Goal: Navigation & Orientation: Go to known website

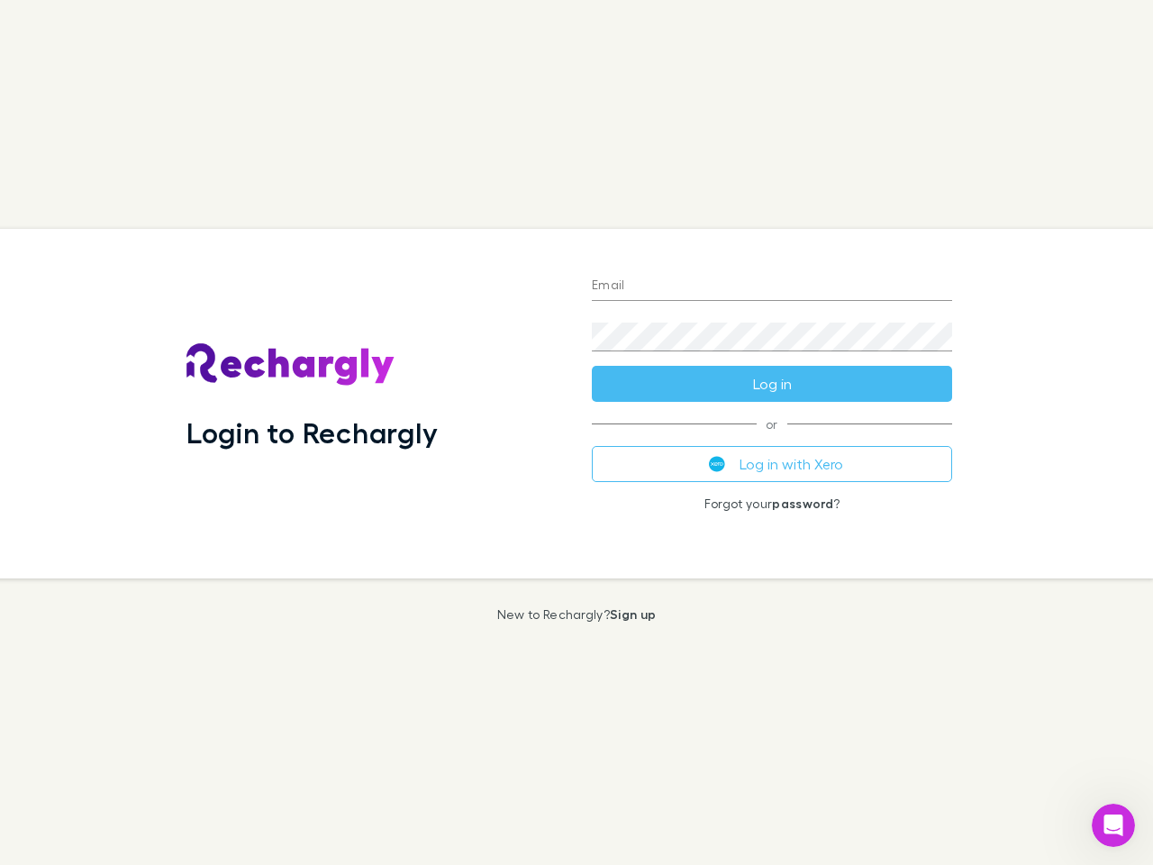
click at [576, 432] on div "Login to Rechargly" at bounding box center [374, 403] width 405 height 349
click at [772, 286] on input "Email" at bounding box center [772, 286] width 360 height 29
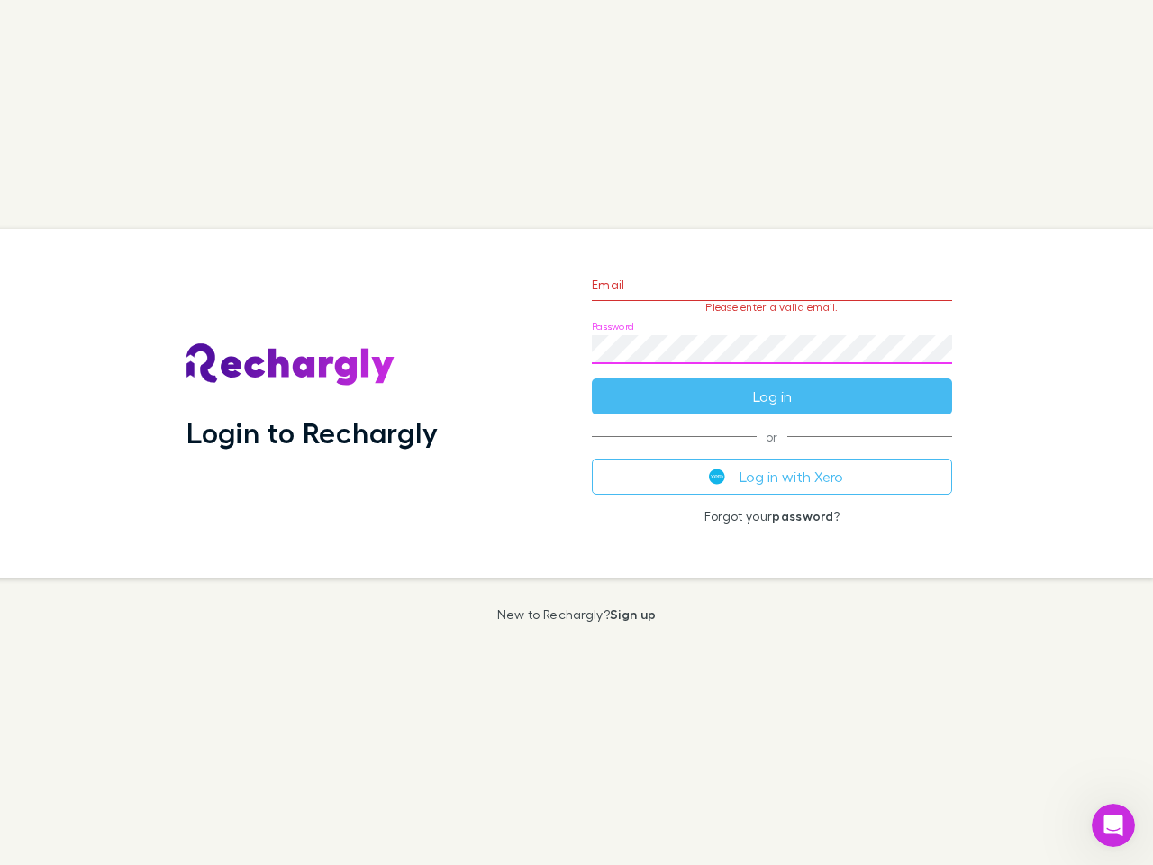
click at [772, 384] on form "Email Please enter a valid email. Password Log in" at bounding box center [772, 336] width 360 height 157
click at [772, 464] on div "Email Please enter a valid email. Password Log in or Log in with Xero Forgot yo…" at bounding box center [771, 403] width 389 height 349
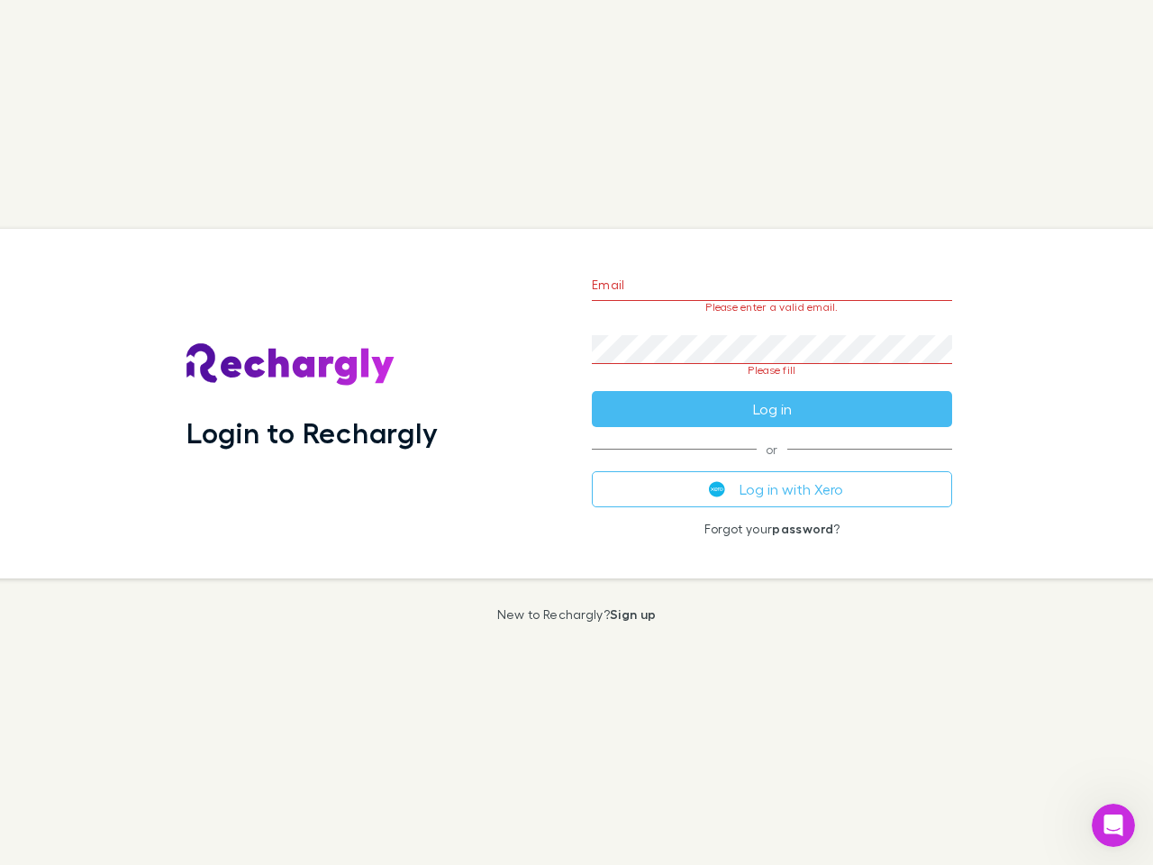
click at [1113, 825] on icon "Open Intercom Messenger" at bounding box center [1114, 826] width 30 height 30
